Goal: Task Accomplishment & Management: Complete application form

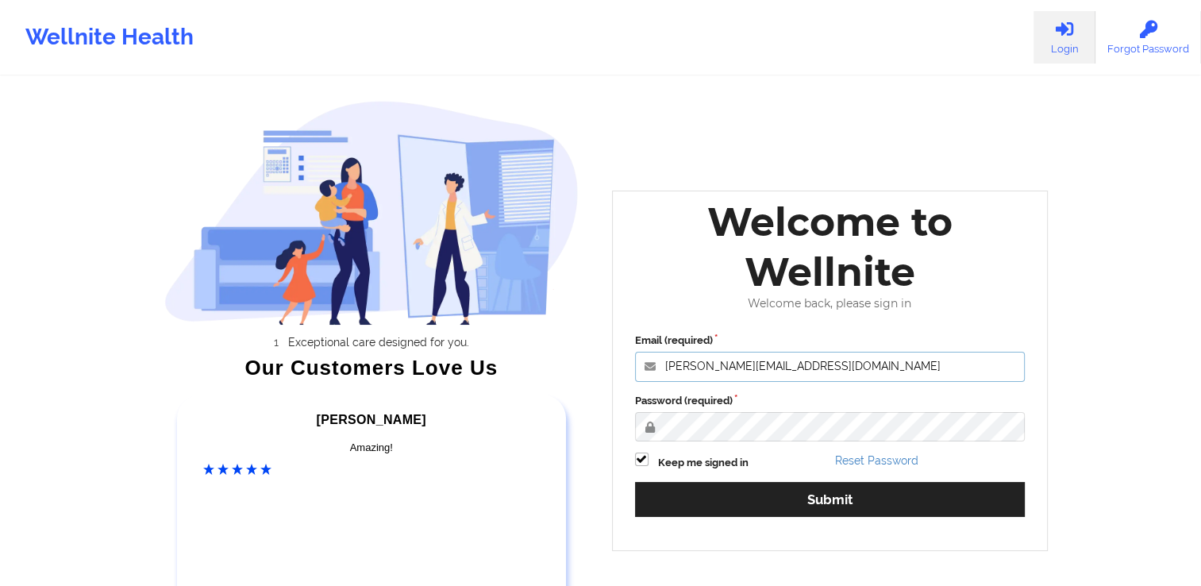
click at [741, 367] on input "[PERSON_NAME][EMAIL_ADDRESS][DOMAIN_NAME]" at bounding box center [830, 367] width 390 height 30
click at [790, 362] on input "[PERSON_NAME][EMAIL_ADDRESS][DOMAIN_NAME]" at bounding box center [830, 367] width 390 height 30
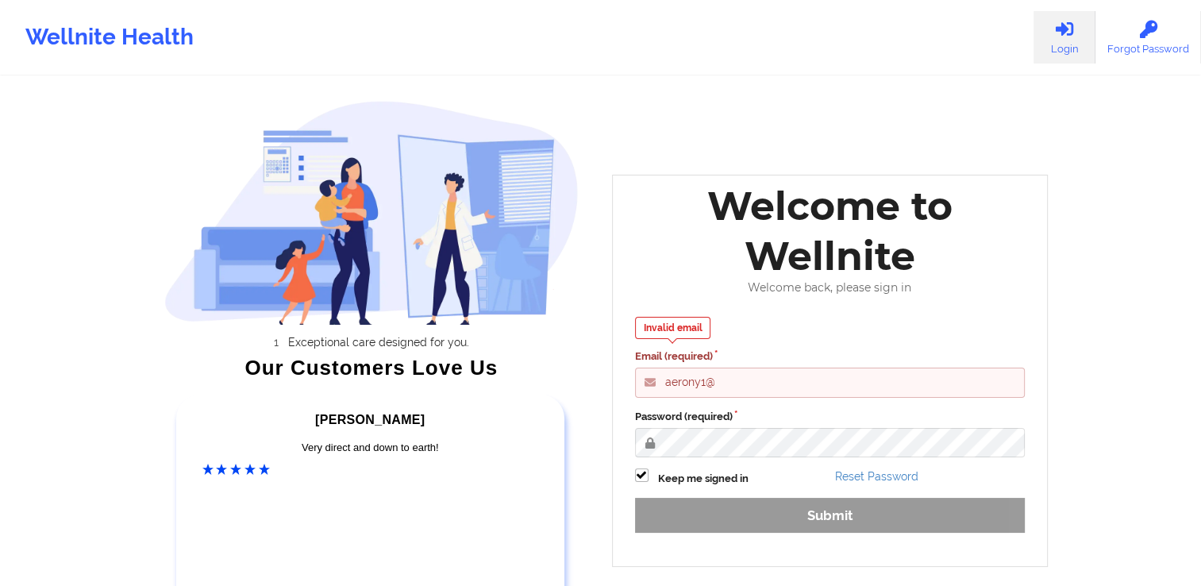
type input "[EMAIL_ADDRESS][DOMAIN_NAME]"
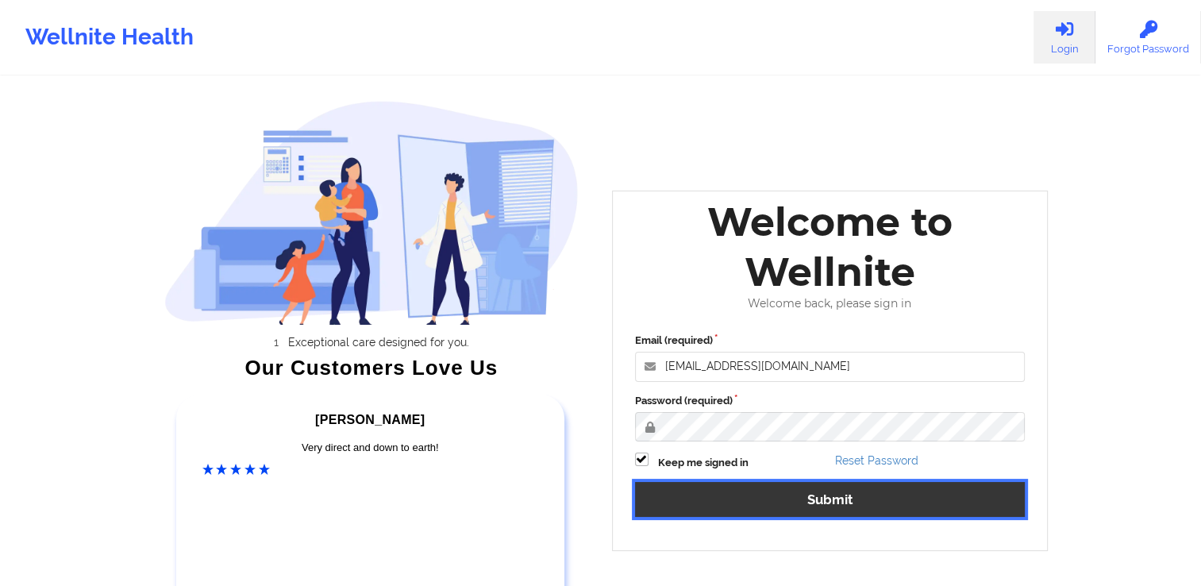
click at [782, 504] on button "Submit" at bounding box center [830, 499] width 390 height 34
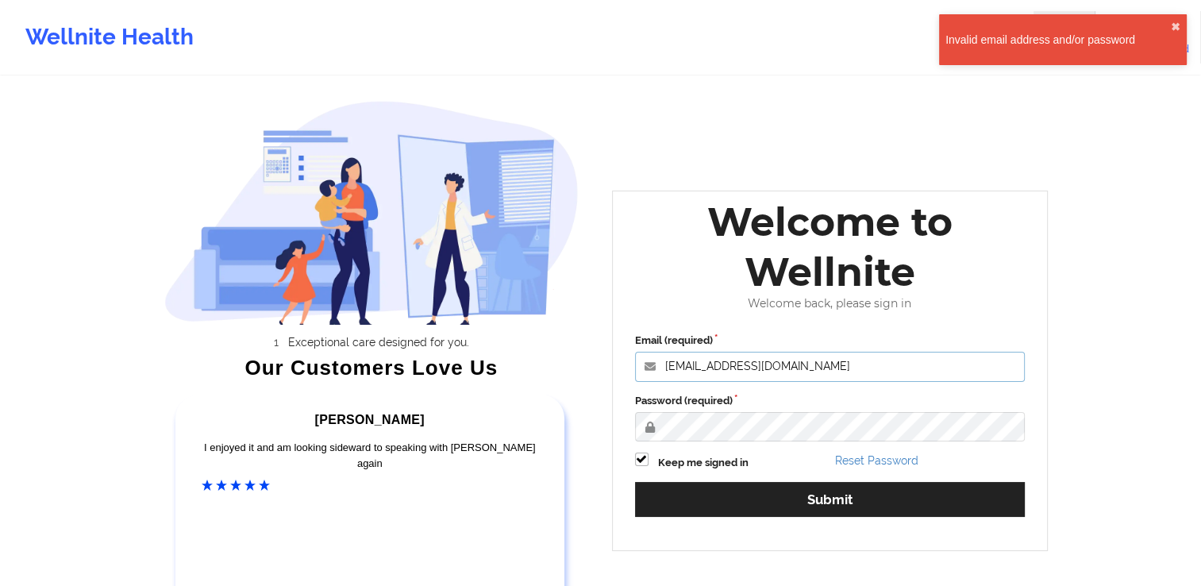
click at [819, 367] on input "[EMAIL_ADDRESS][DOMAIN_NAME]" at bounding box center [830, 367] width 390 height 30
drag, startPoint x: 851, startPoint y: 371, endPoint x: 631, endPoint y: 383, distance: 220.1
click at [631, 383] on div "Email (required) [EMAIL_ADDRESS][DOMAIN_NAME] Password (required) Keep me signe…" at bounding box center [830, 429] width 413 height 217
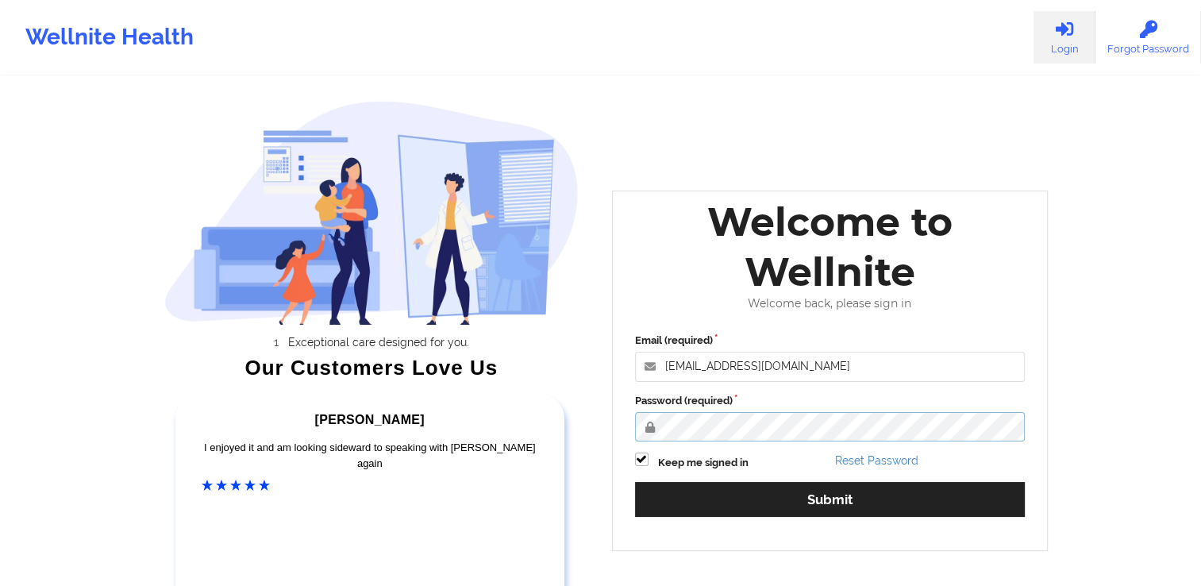
click at [616, 440] on div "Welcome to Wellnite Welcome back, please sign in Email (required) [EMAIL_ADDRES…" at bounding box center [830, 370] width 437 height 360
click at [635, 482] on button "Submit" at bounding box center [830, 499] width 390 height 34
click at [1065, 37] on icon at bounding box center [1064, 29] width 21 height 17
